Goal: Information Seeking & Learning: Learn about a topic

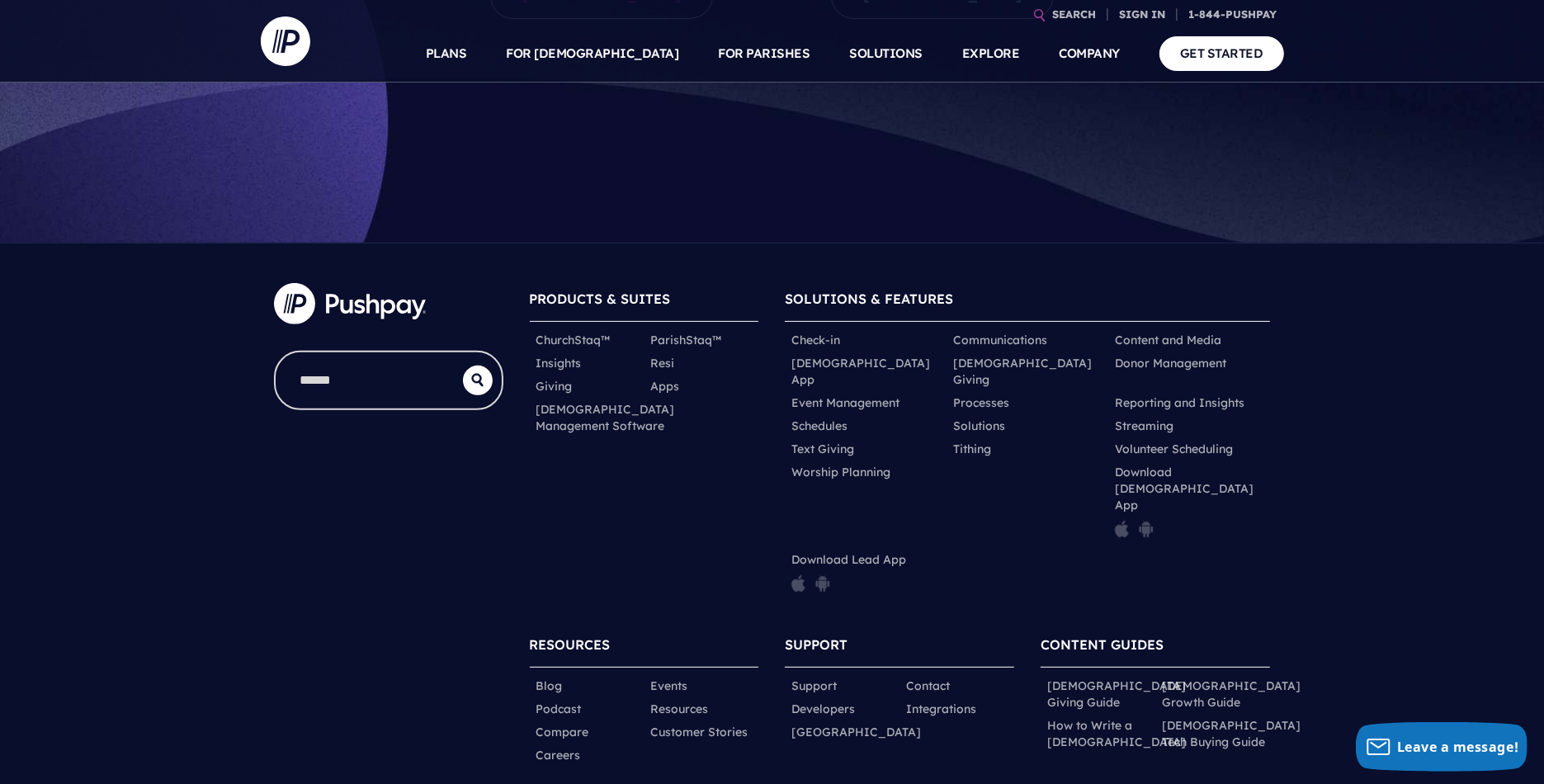
scroll to position [529, 0]
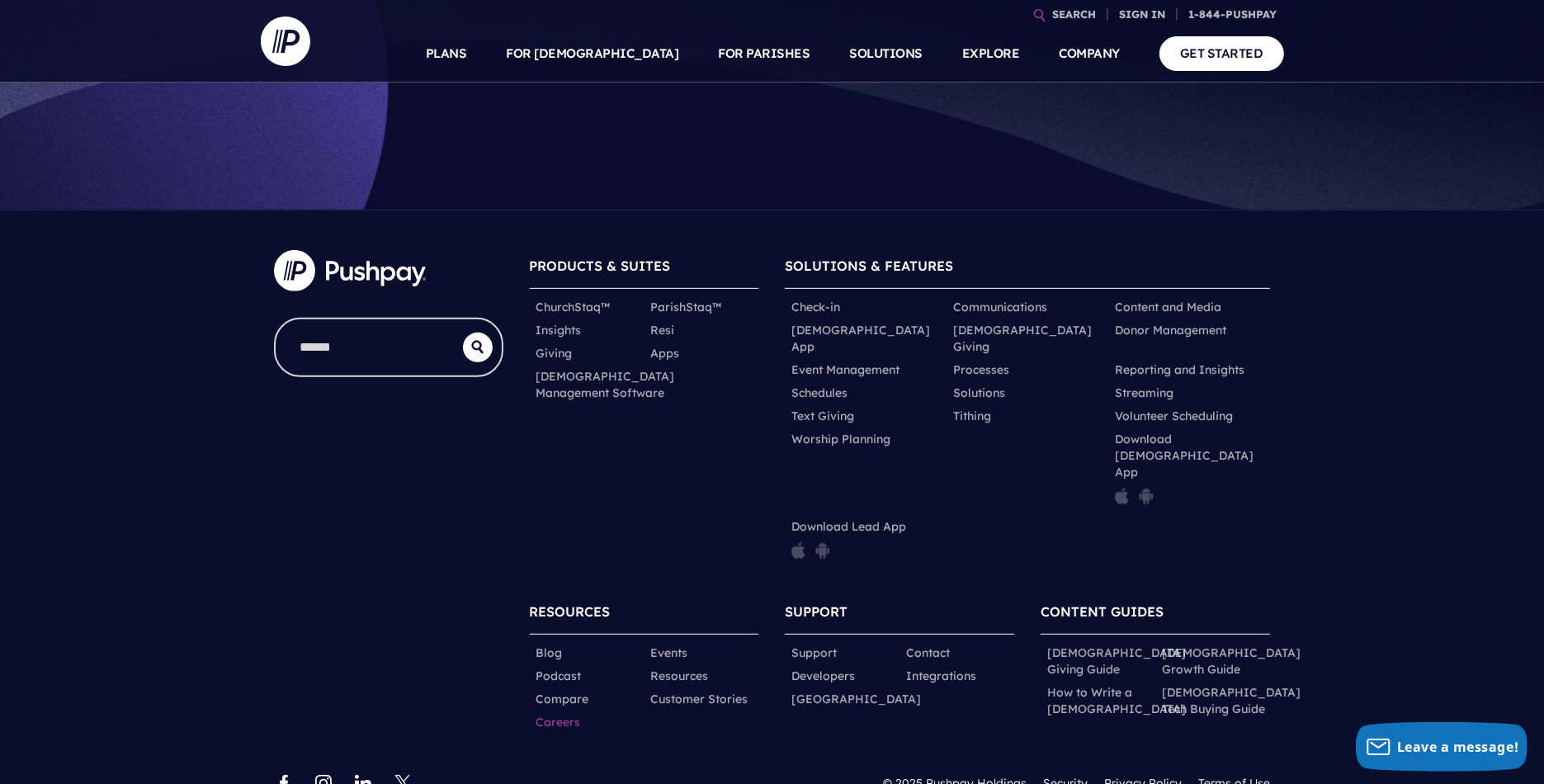
click at [548, 714] on link "Careers" at bounding box center [558, 722] width 44 height 16
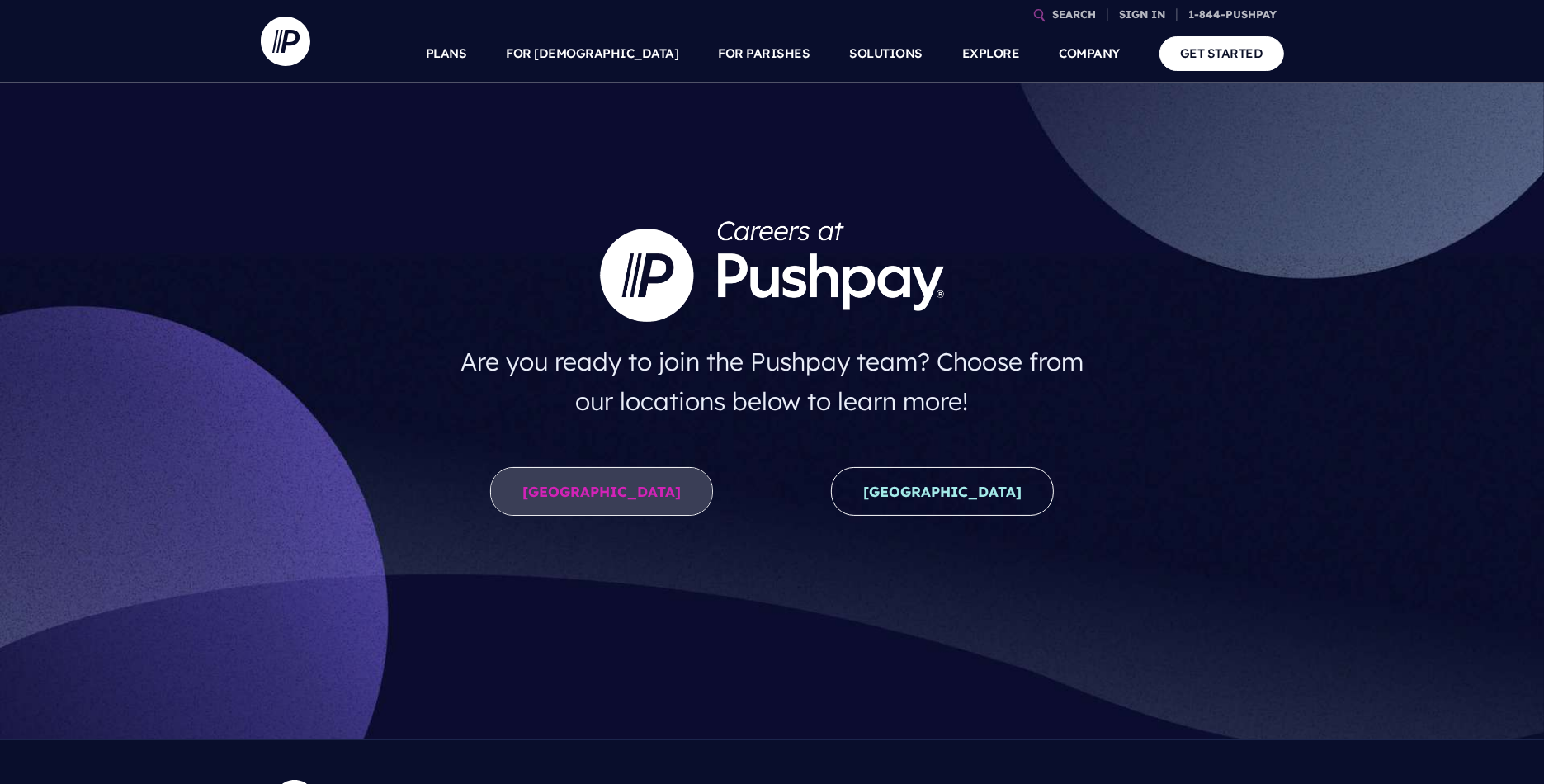
click at [624, 478] on link "[GEOGRAPHIC_DATA]" at bounding box center [601, 491] width 223 height 49
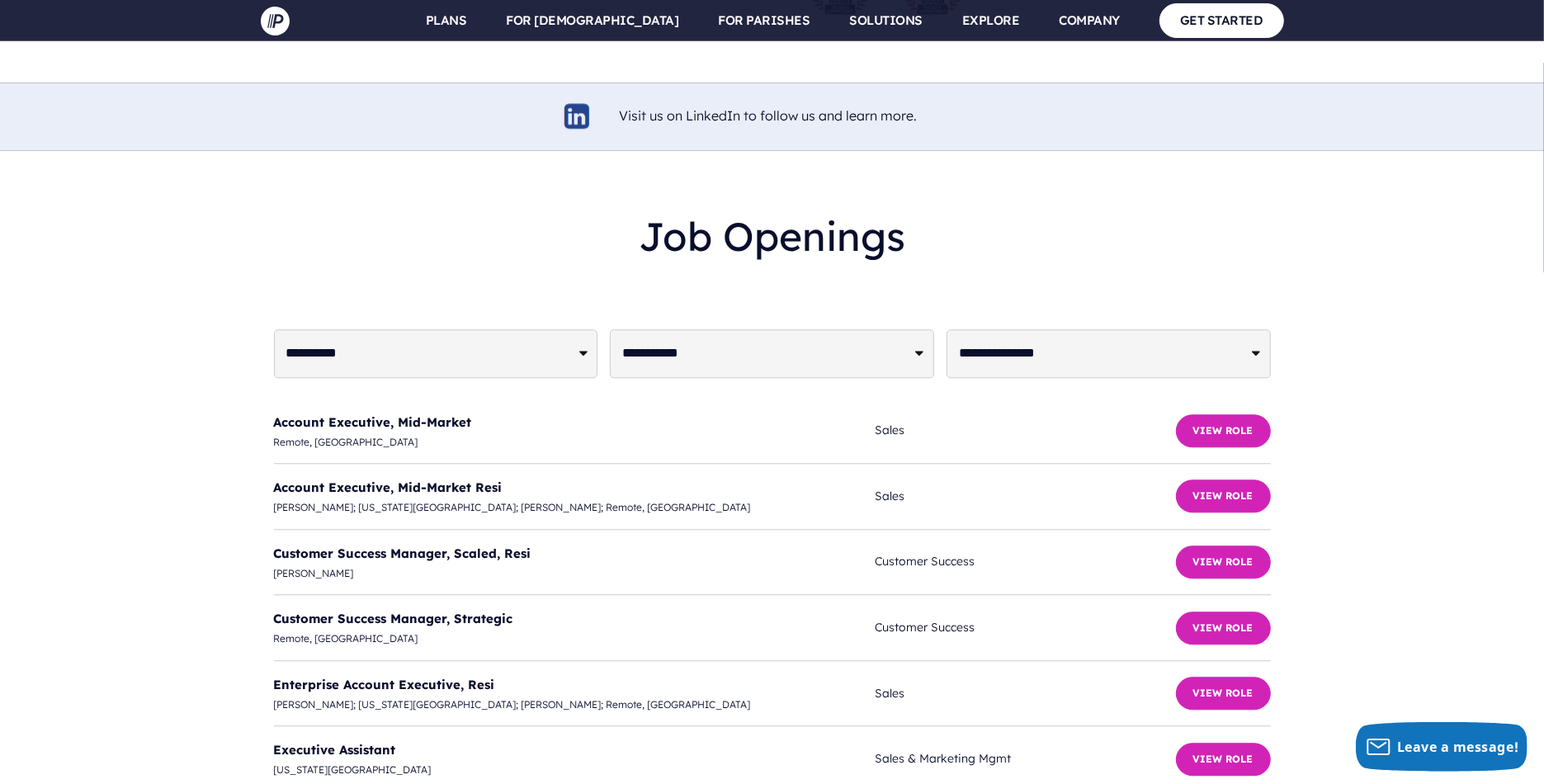
scroll to position [3936, 0]
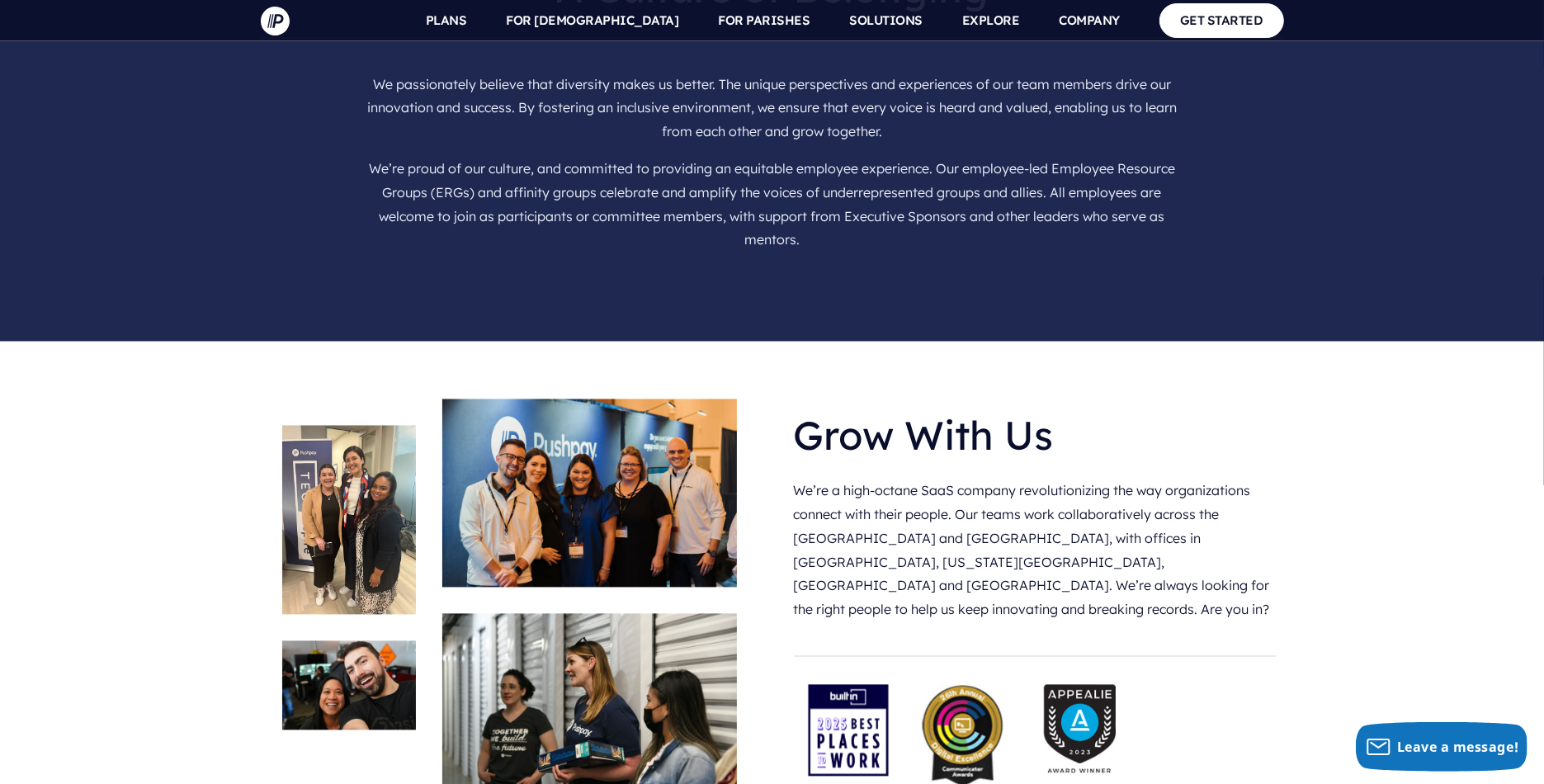
scroll to position [3027, 0]
